Goal: Find specific page/section: Find specific page/section

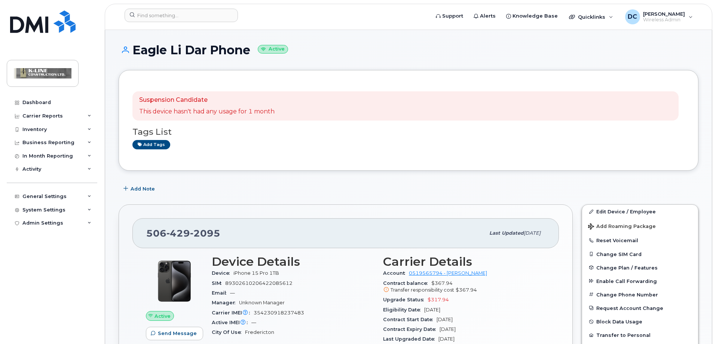
scroll to position [75, 0]
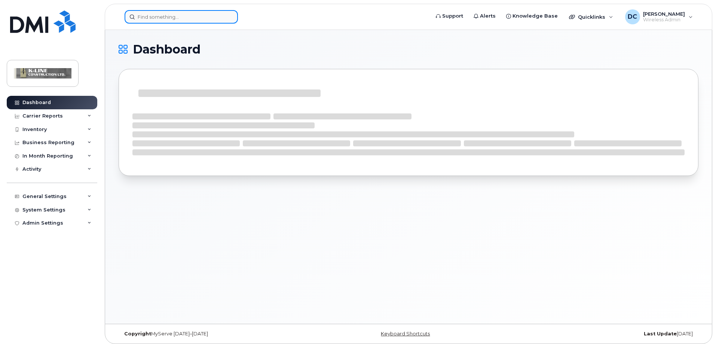
click at [159, 16] on input at bounding box center [181, 16] width 113 height 13
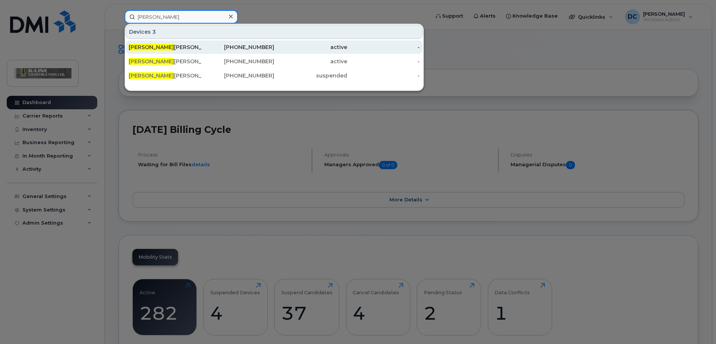
type input "[PERSON_NAME]"
click at [156, 47] on div "[PERSON_NAME]" at bounding box center [165, 46] width 73 height 7
